Goal: Information Seeking & Learning: Learn about a topic

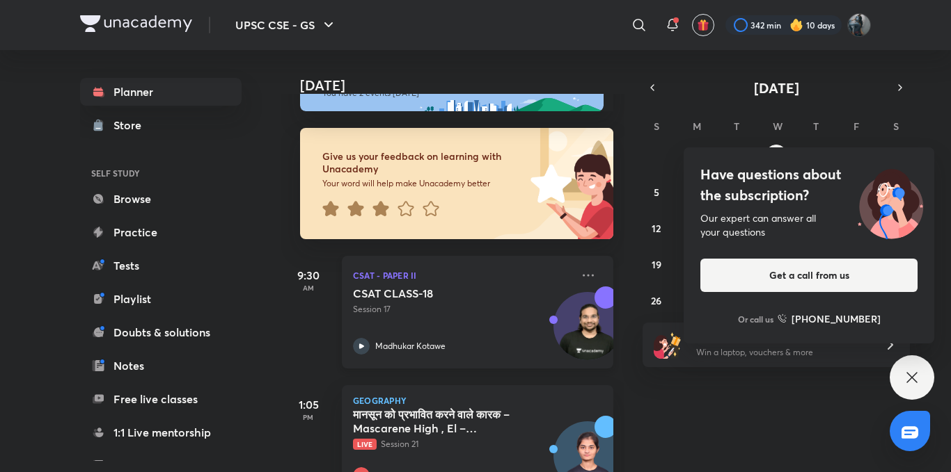
scroll to position [95, 0]
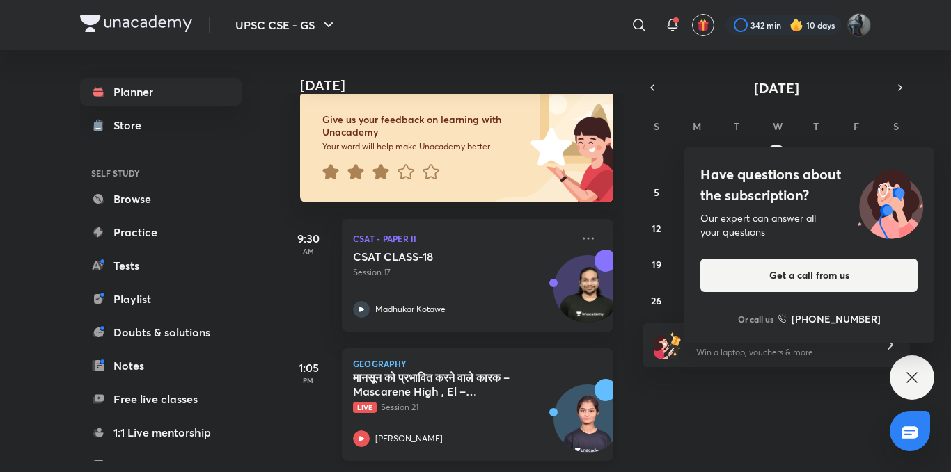
click at [356, 431] on icon at bounding box center [361, 439] width 17 height 17
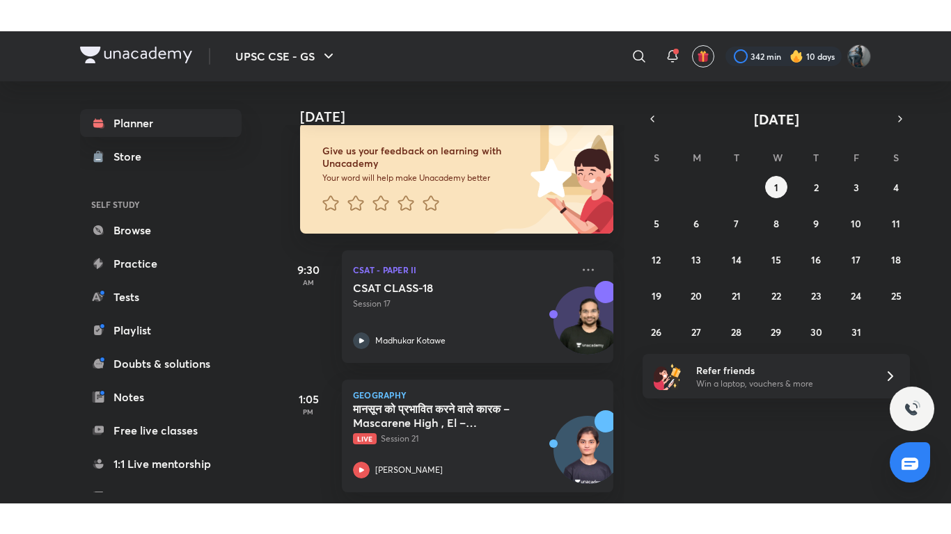
scroll to position [95, 0]
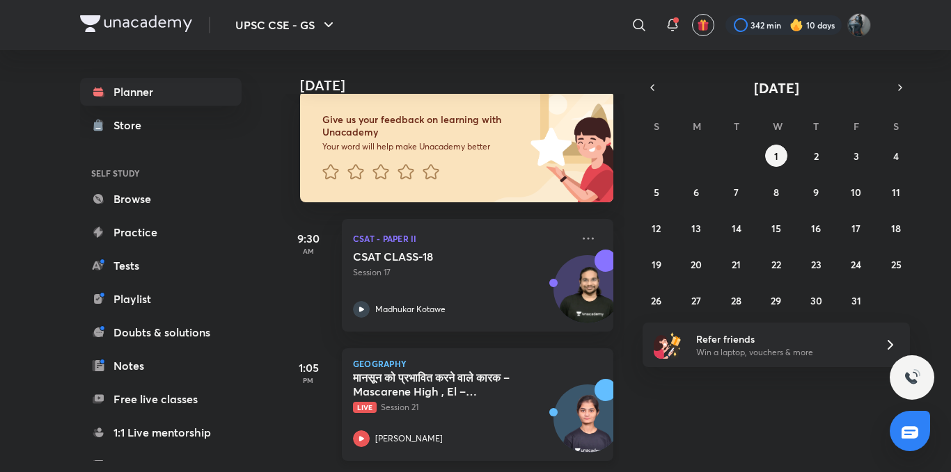
click at [360, 436] on icon at bounding box center [361, 438] width 5 height 5
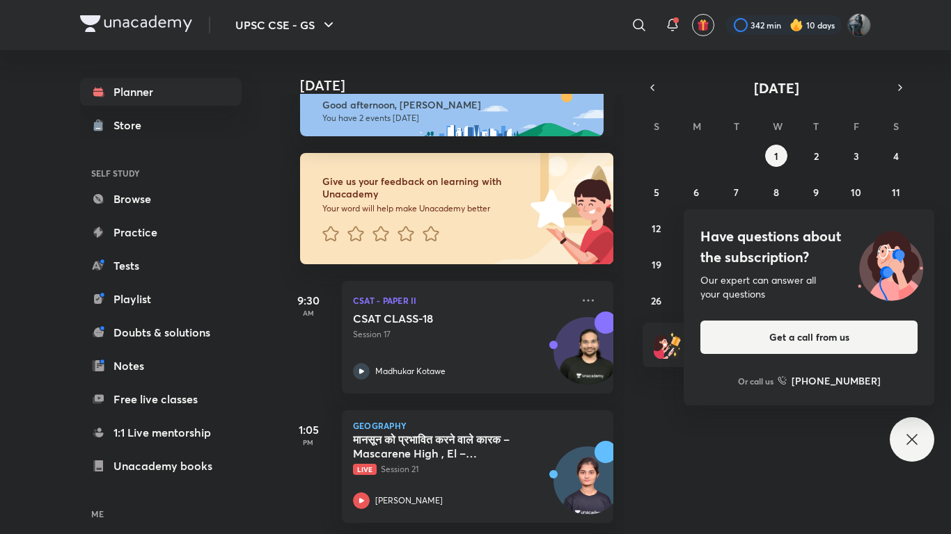
scroll to position [33, 0]
